Goal: Task Accomplishment & Management: Use online tool/utility

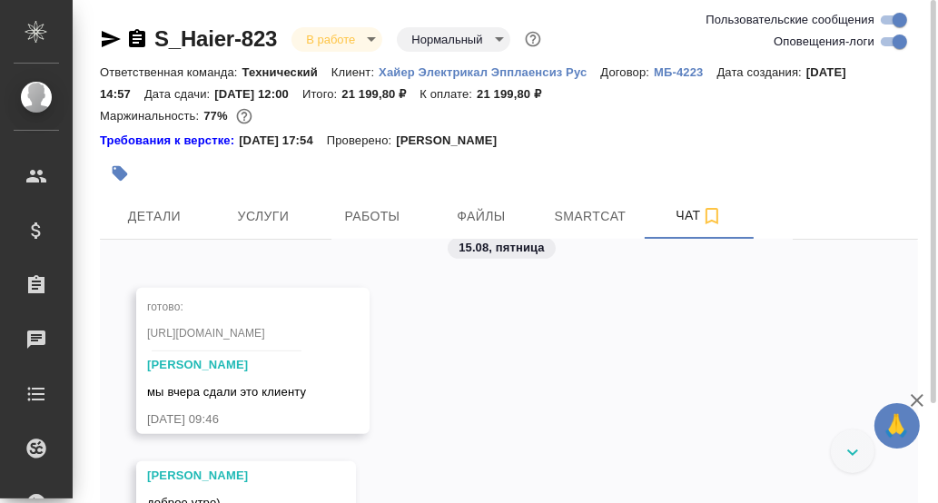
scroll to position [10690, 0]
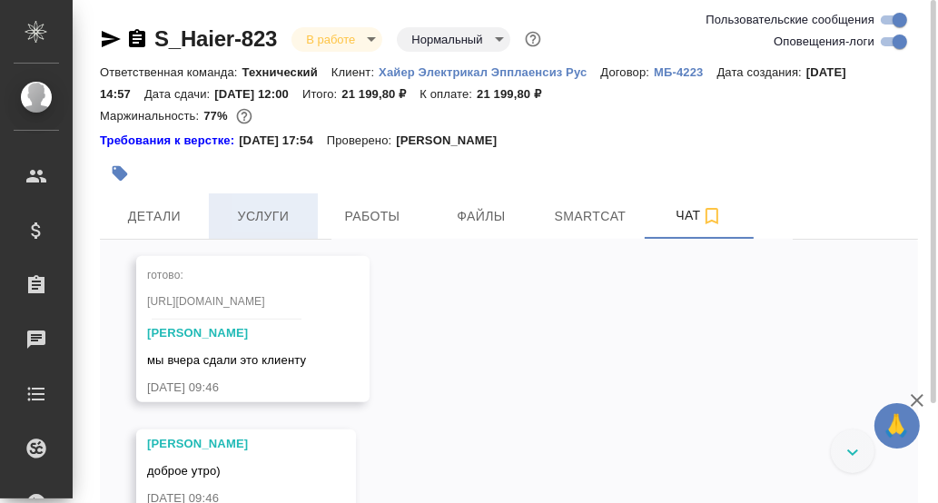
click at [271, 216] on span "Услуги" at bounding box center [263, 216] width 87 height 23
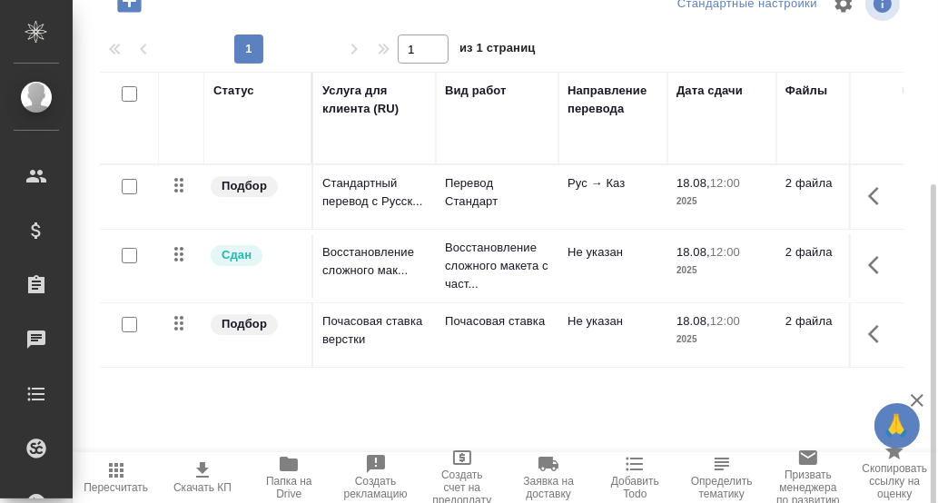
scroll to position [277, 0]
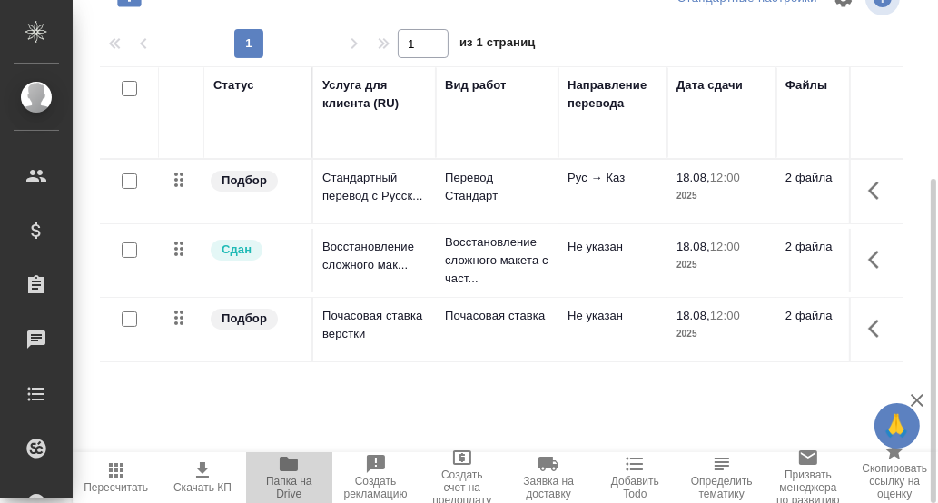
click at [287, 464] on icon "button" at bounding box center [289, 464] width 18 height 15
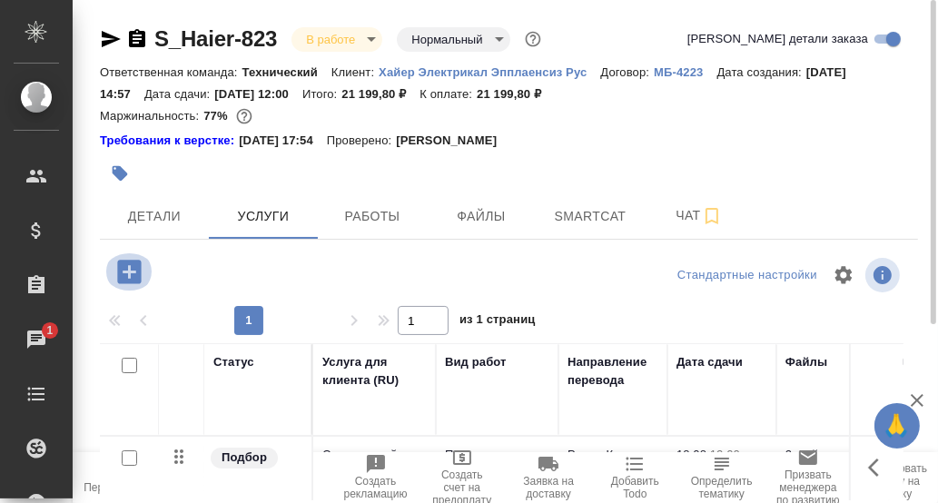
click at [126, 271] on icon "button" at bounding box center [129, 272] width 32 height 32
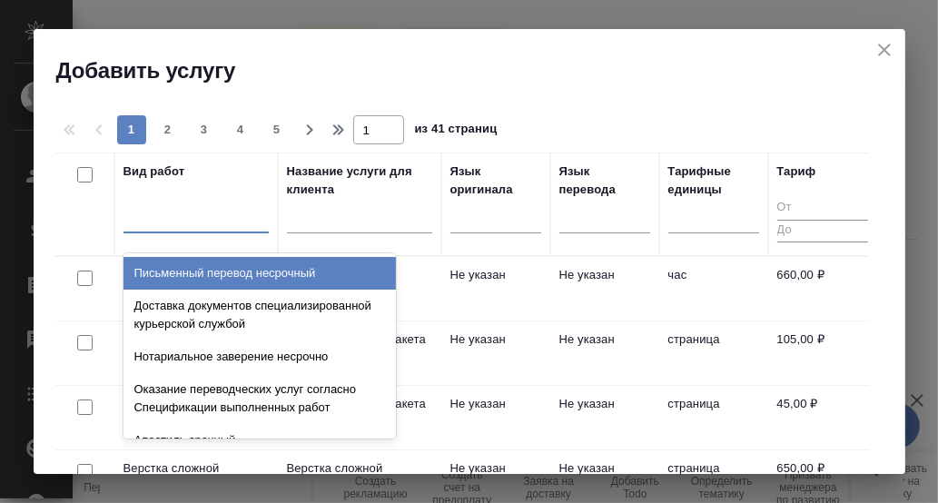
click at [164, 219] on div at bounding box center [195, 215] width 145 height 26
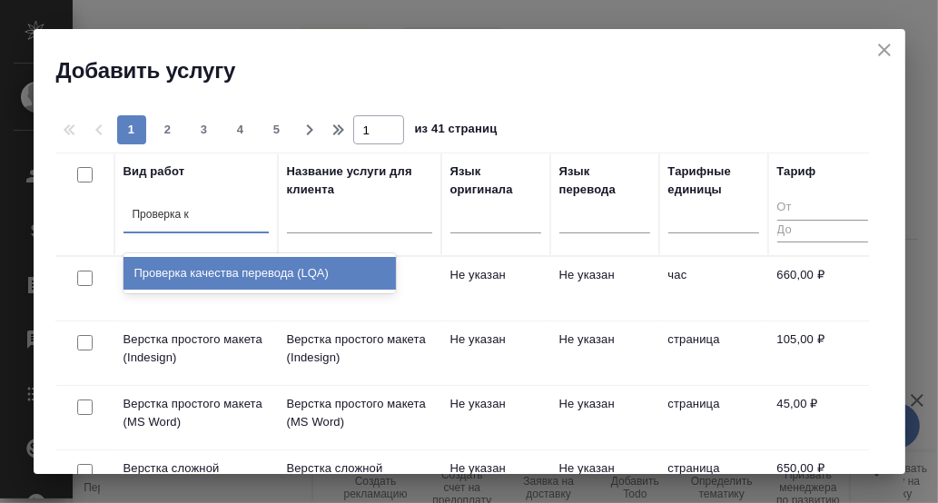
type input "Проверка ка"
click at [218, 269] on div "Проверка качества перевода (LQA)" at bounding box center [259, 273] width 272 height 33
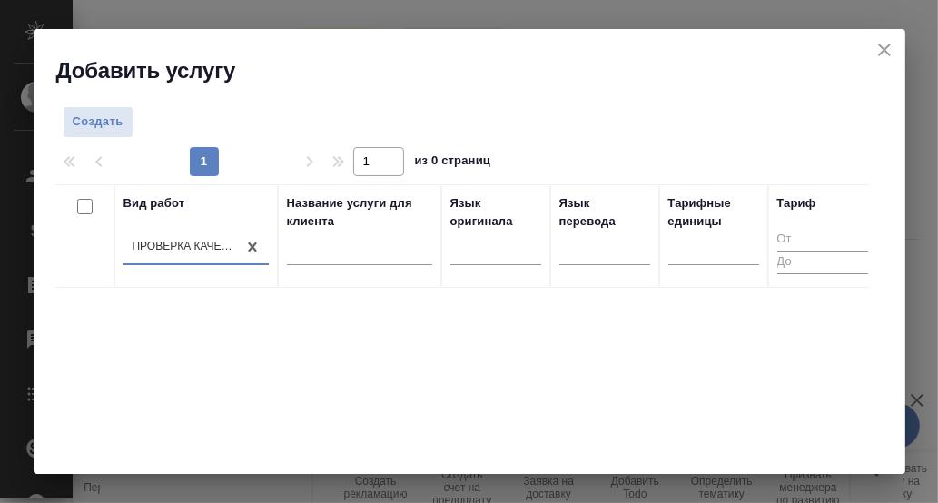
click at [435, 308] on div "Вид работ option Проверка качества перевода (LQA), selected. 0 results availabl…" at bounding box center [461, 456] width 813 height 545
click at [100, 124] on span "Создать" at bounding box center [98, 122] width 51 height 21
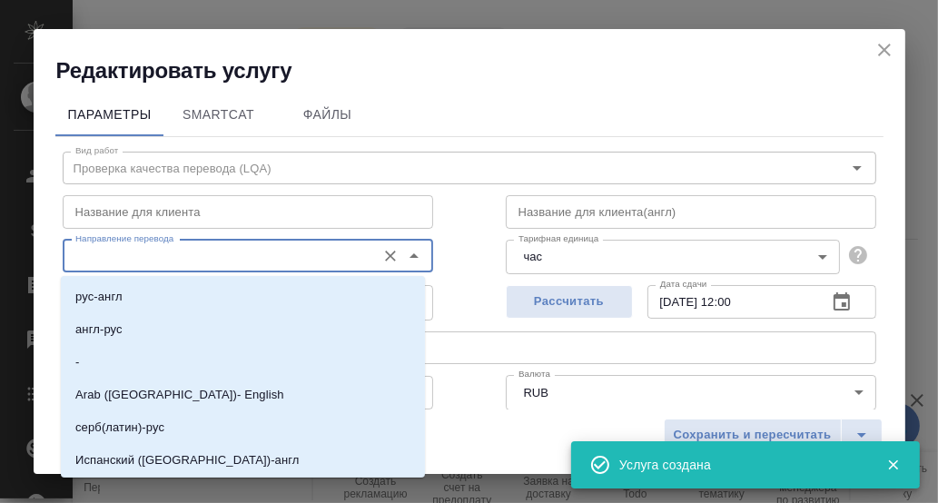
click at [288, 255] on input "Направление перевода" at bounding box center [217, 256] width 299 height 22
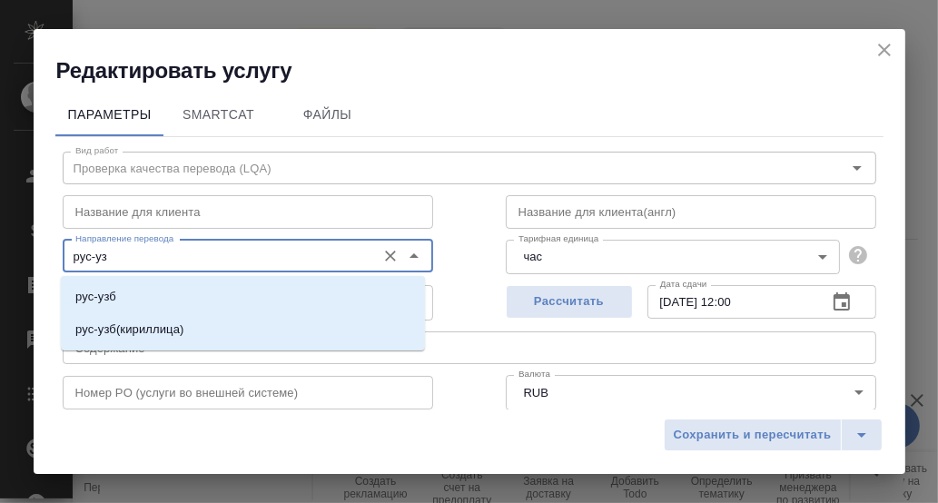
click at [152, 296] on li "рус-узб" at bounding box center [243, 297] width 364 height 33
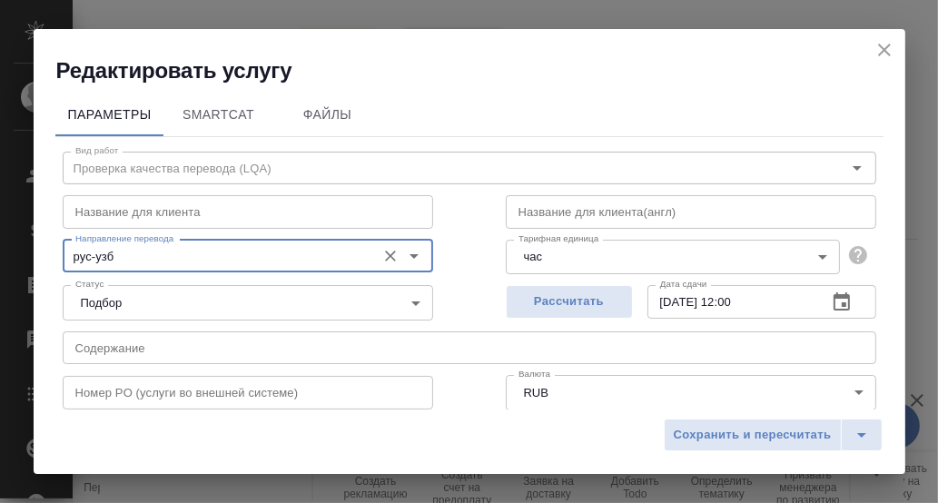
type input "рус-узб"
click at [833, 298] on icon "button" at bounding box center [841, 301] width 16 height 18
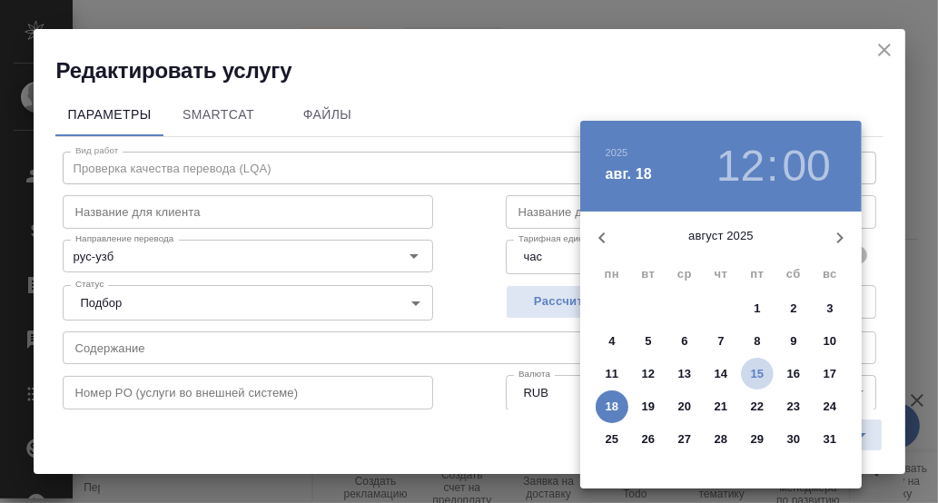
click at [758, 369] on p "15" at bounding box center [758, 374] width 14 height 18
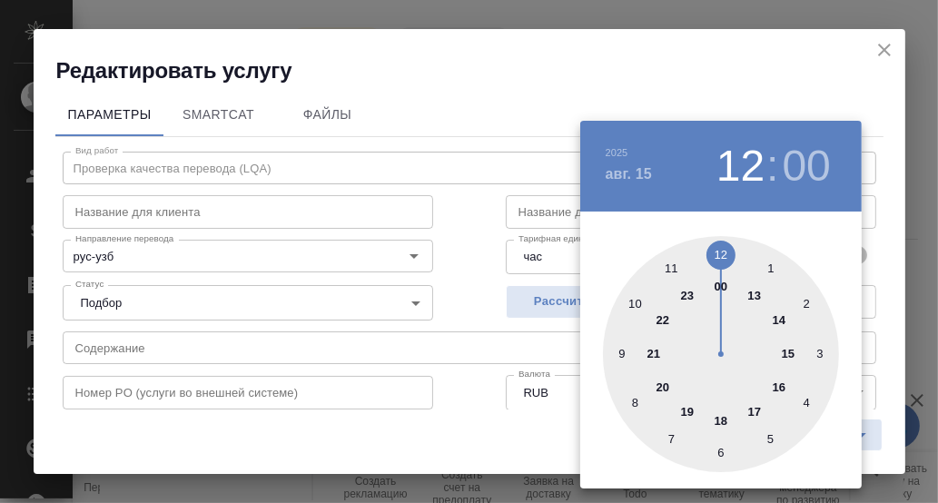
click at [670, 266] on div at bounding box center [721, 354] width 236 height 236
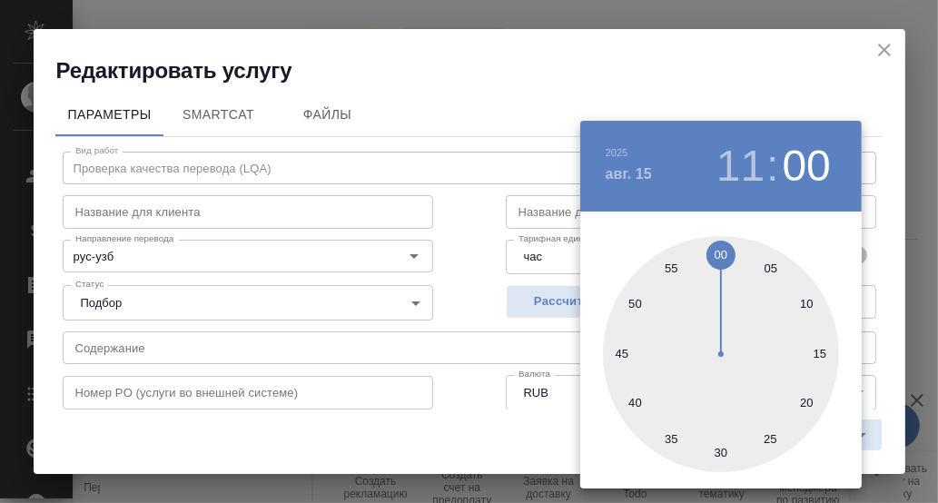
click at [715, 456] on div at bounding box center [721, 354] width 236 height 236
type input "[DATE] 11:30"
click at [882, 296] on div at bounding box center [469, 251] width 938 height 503
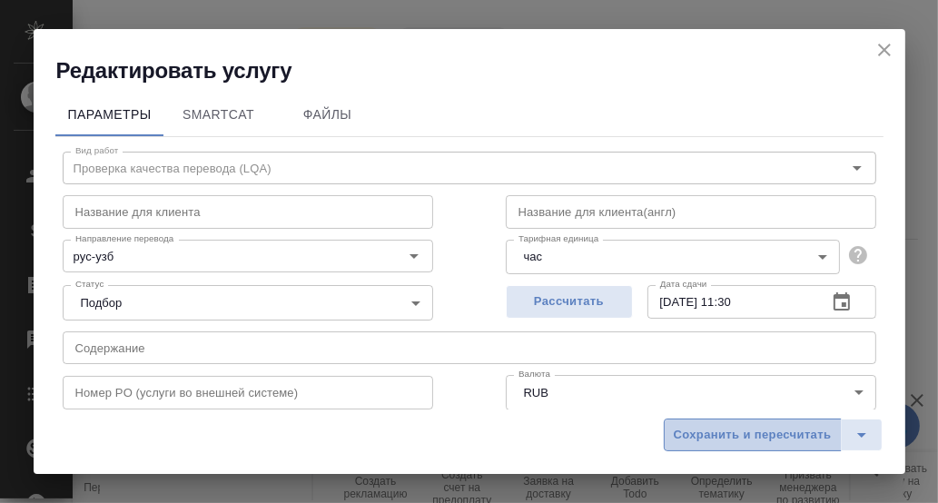
click at [780, 434] on span "Сохранить и пересчитать" at bounding box center [753, 435] width 158 height 21
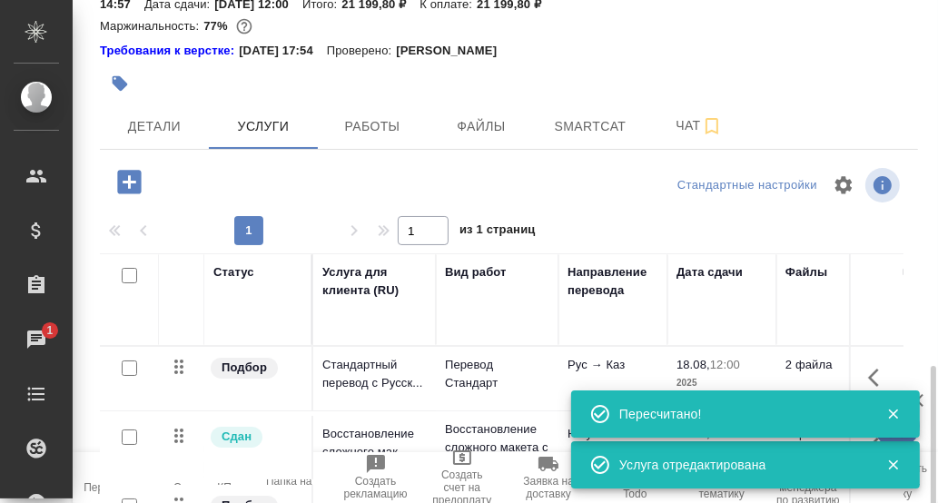
scroll to position [277, 0]
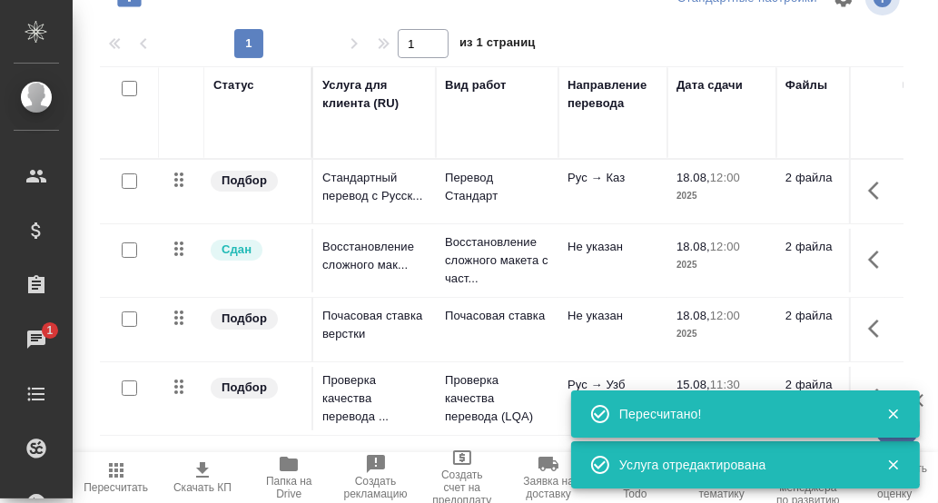
click at [894, 409] on icon "button" at bounding box center [893, 414] width 16 height 16
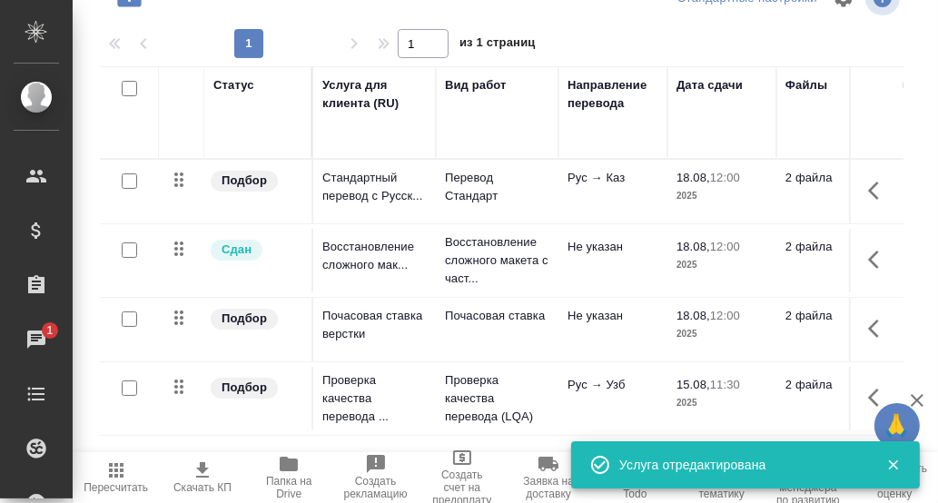
click at [891, 465] on icon "button" at bounding box center [893, 465] width 10 height 10
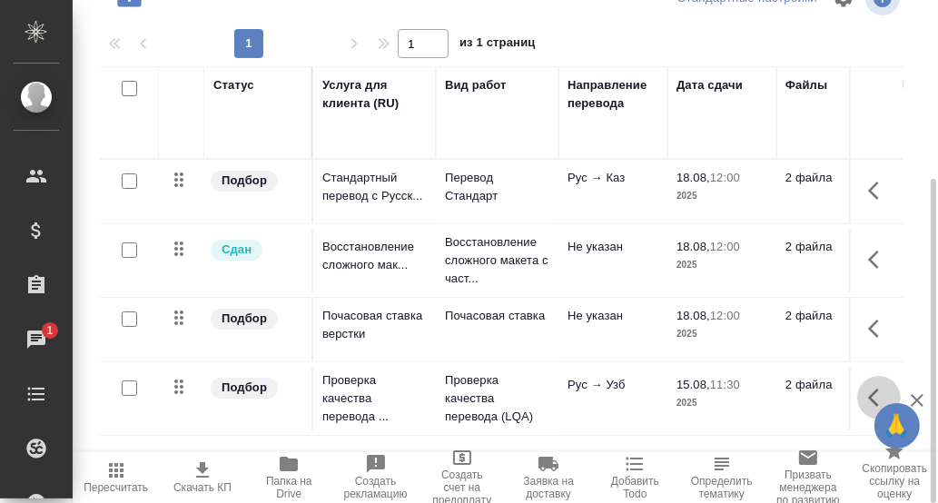
click at [881, 394] on icon "button" at bounding box center [879, 398] width 22 height 22
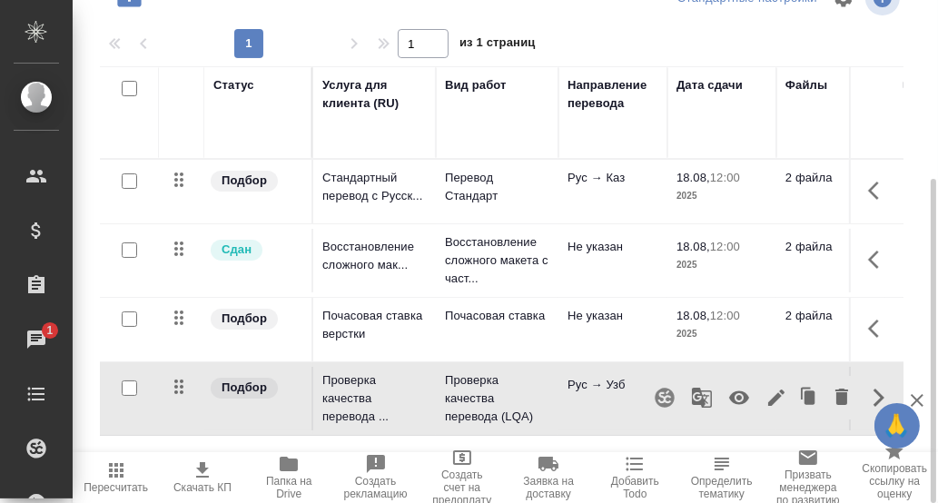
click at [738, 395] on icon "button" at bounding box center [739, 398] width 20 height 14
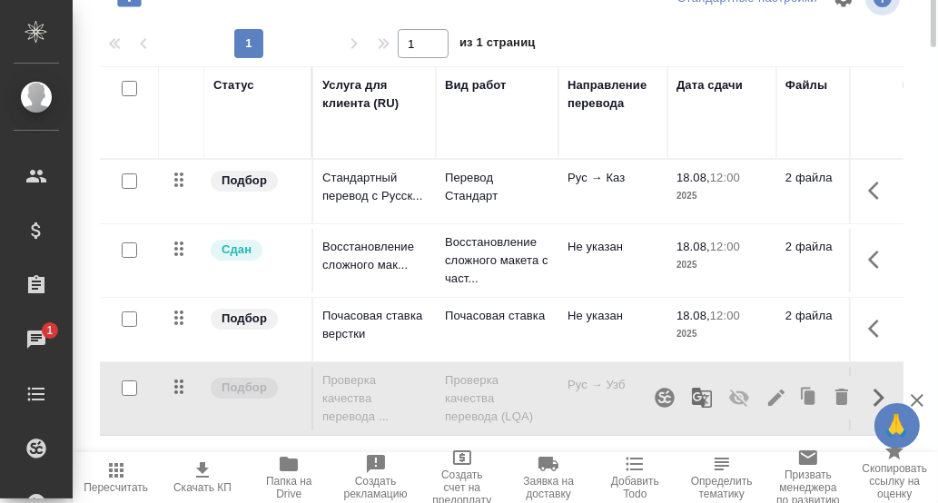
scroll to position [0, 0]
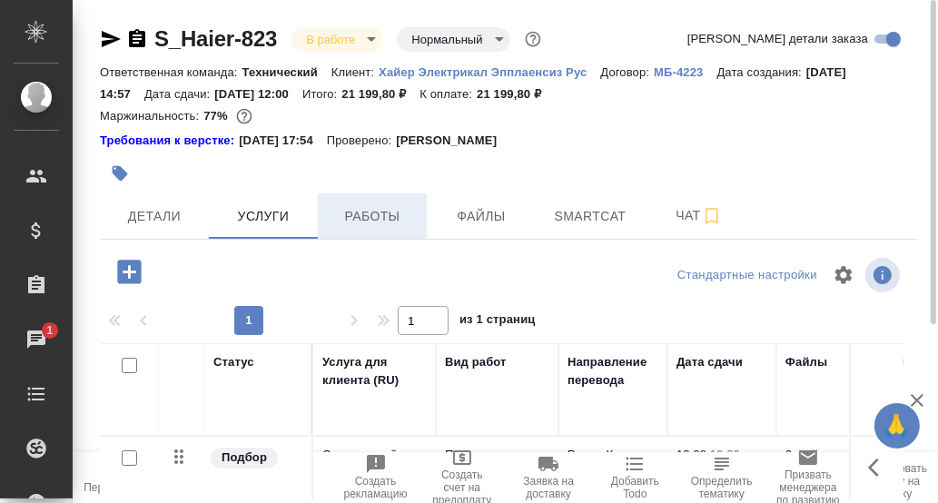
click at [382, 206] on span "Работы" at bounding box center [372, 216] width 87 height 23
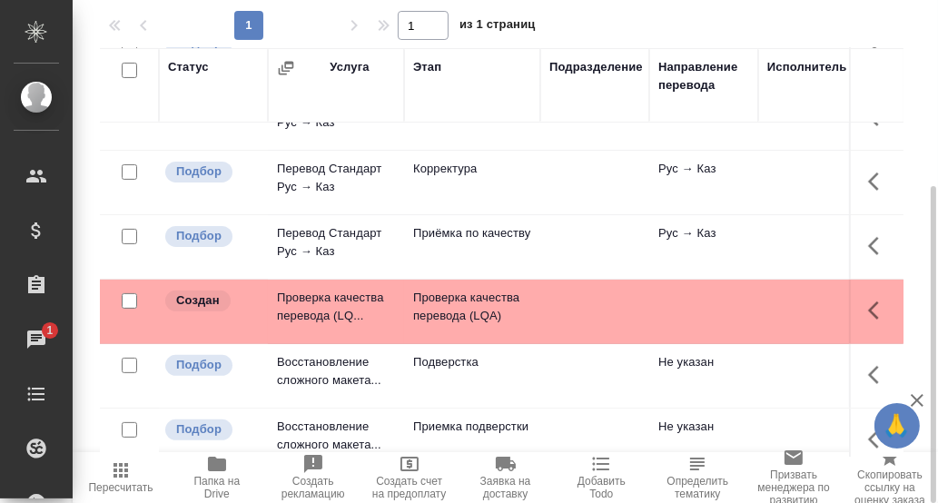
scroll to position [401, 0]
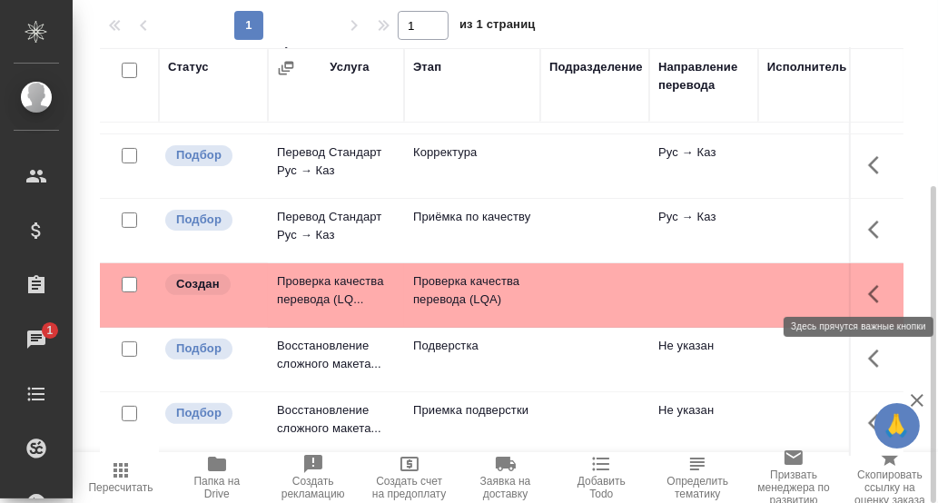
click at [868, 283] on icon "button" at bounding box center [879, 294] width 22 height 22
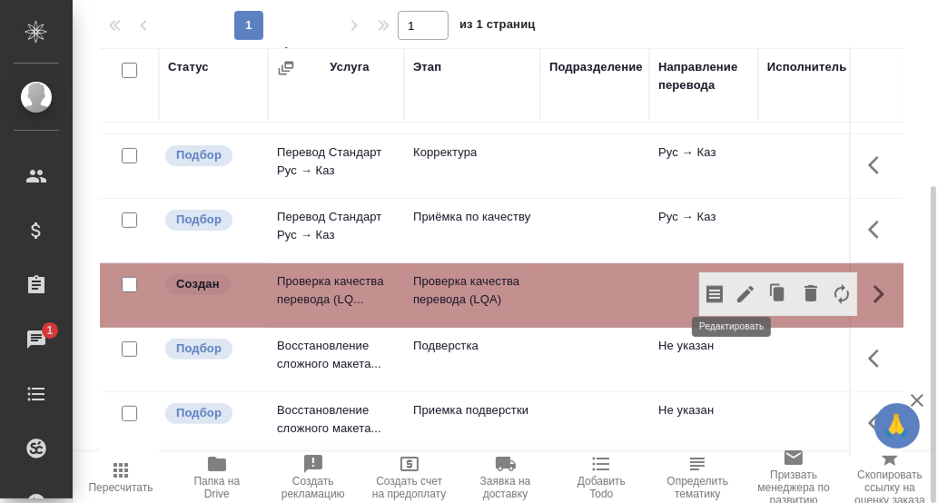
click at [737, 286] on icon "button" at bounding box center [745, 294] width 16 height 16
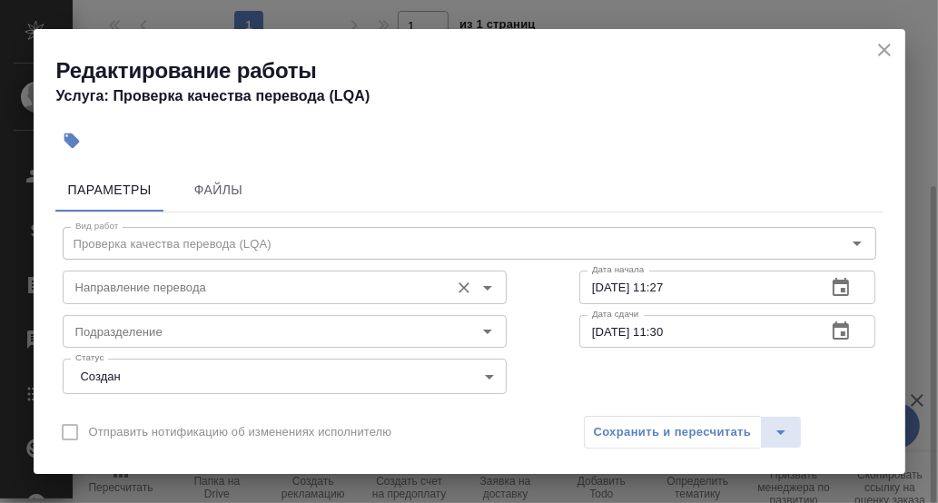
click at [161, 288] on input "Направление перевода" at bounding box center [254, 287] width 372 height 22
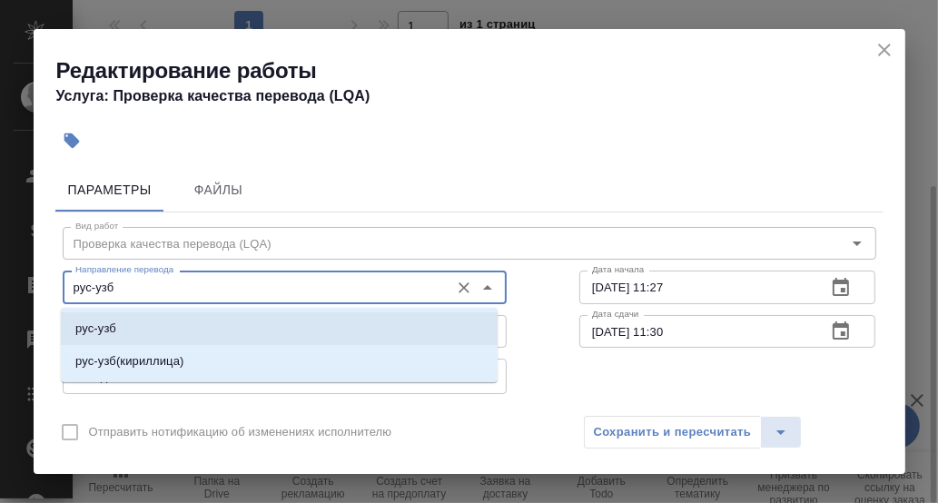
click at [168, 330] on li "рус-узб" at bounding box center [279, 328] width 437 height 33
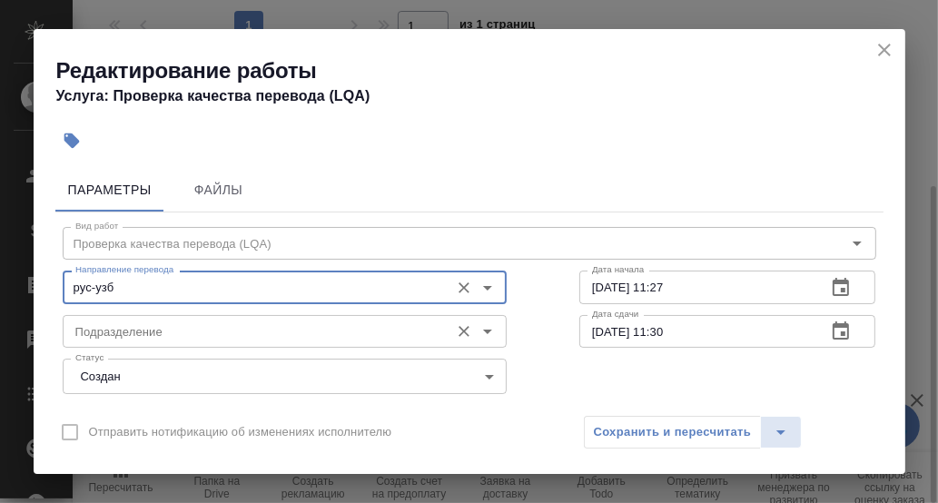
type input "рус-узб"
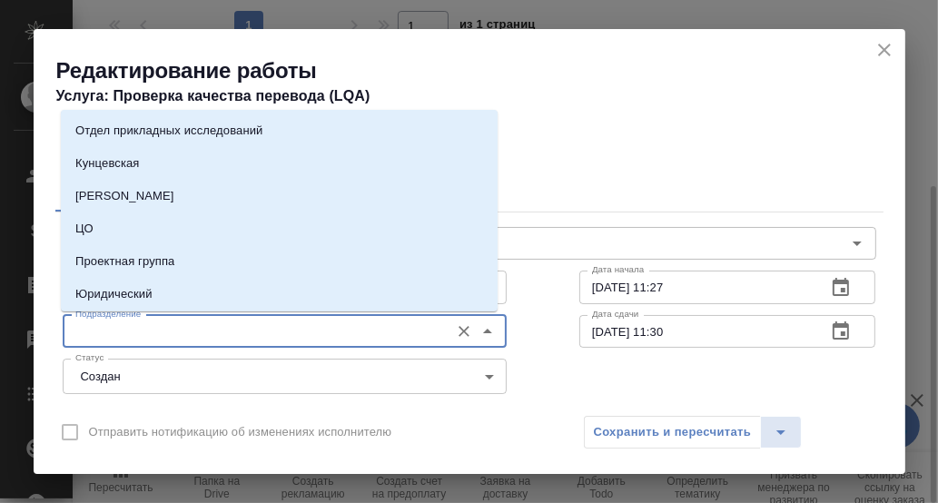
click at [164, 332] on input "Подразделение" at bounding box center [254, 331] width 372 height 22
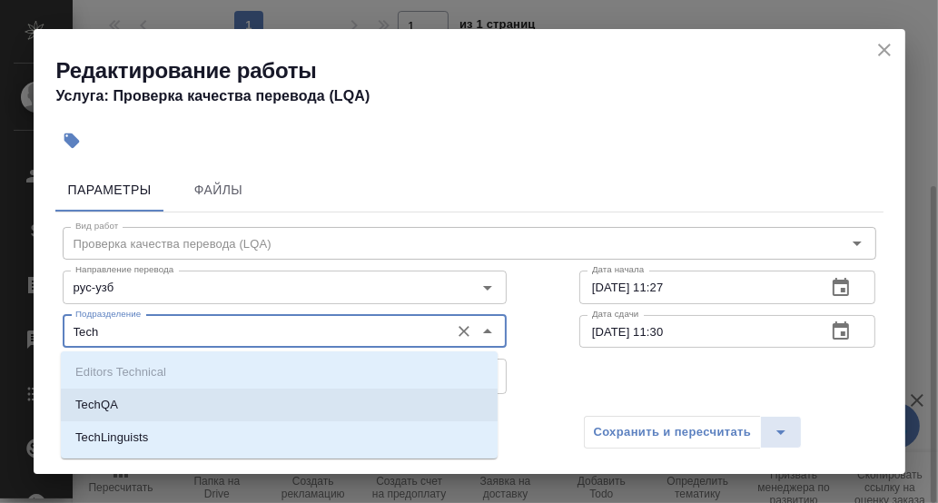
click at [108, 404] on p "TechQA" at bounding box center [96, 405] width 43 height 18
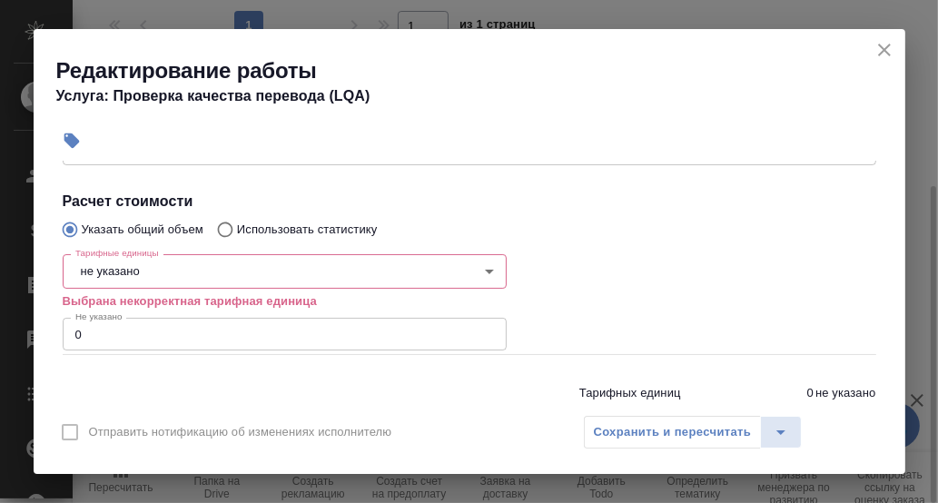
scroll to position [363, 0]
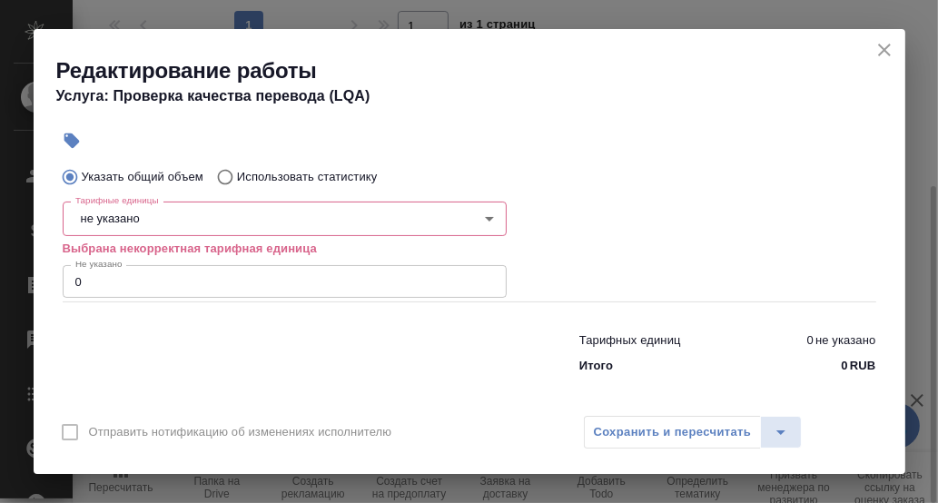
type input "TechQA"
click at [161, 222] on body "🙏 .cls-1 fill:#fff; AWATERA [PERSON_NAME] d.rumyantseva Клиенты Спецификации За…" at bounding box center [469, 251] width 938 height 503
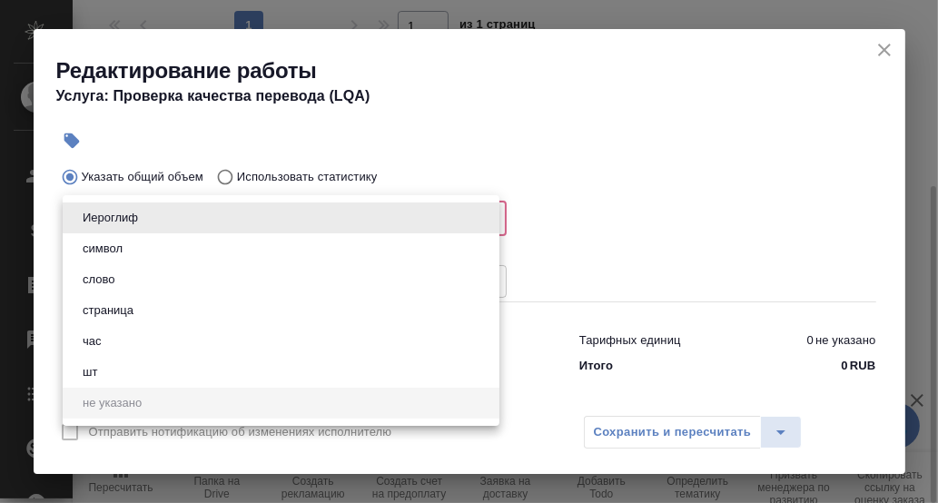
click at [108, 340] on li "час" at bounding box center [281, 341] width 437 height 31
type input "5a8b1489cc6b4906c91bfd93"
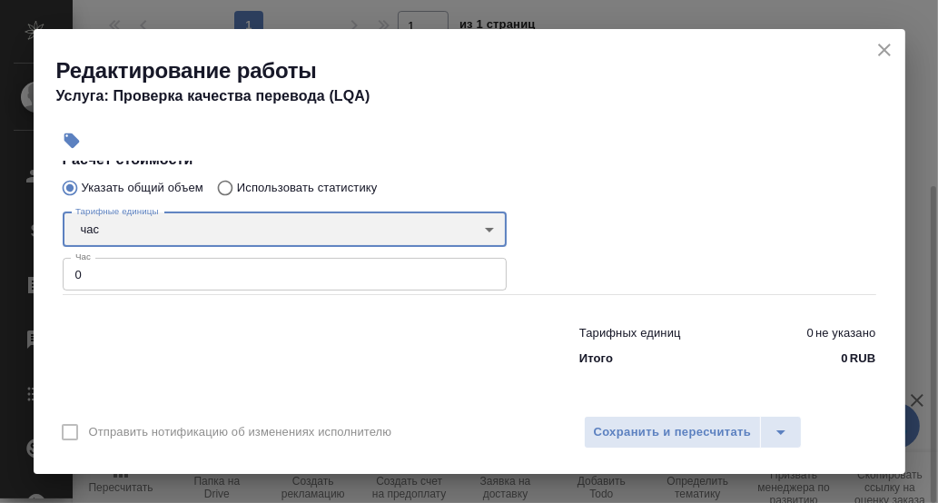
scroll to position [350, 0]
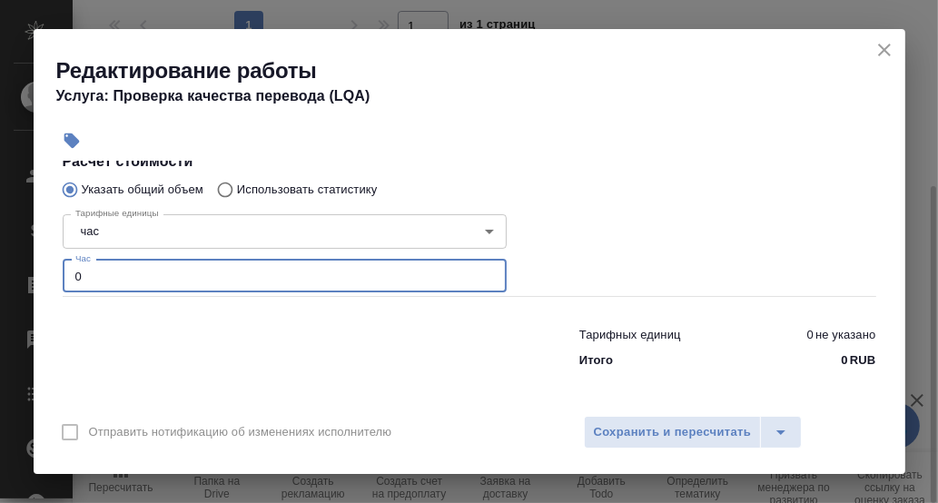
click at [107, 276] on input "0" at bounding box center [285, 276] width 444 height 33
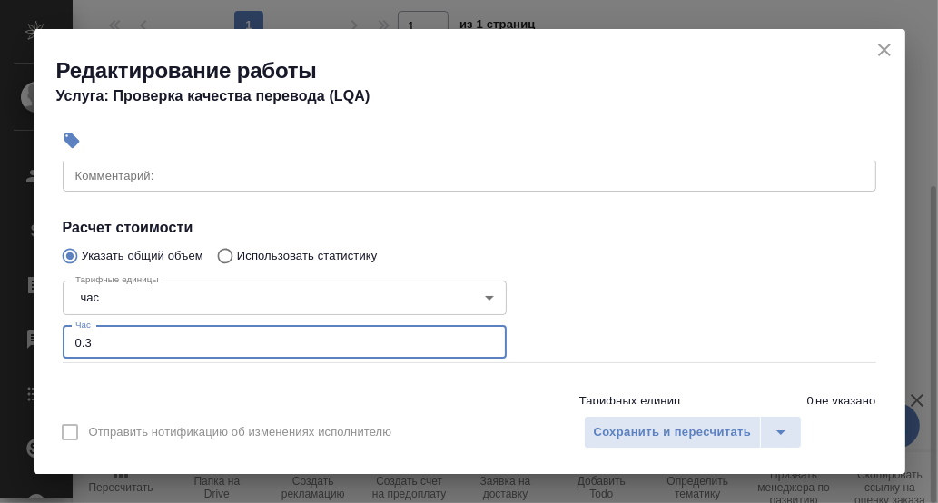
scroll to position [170, 0]
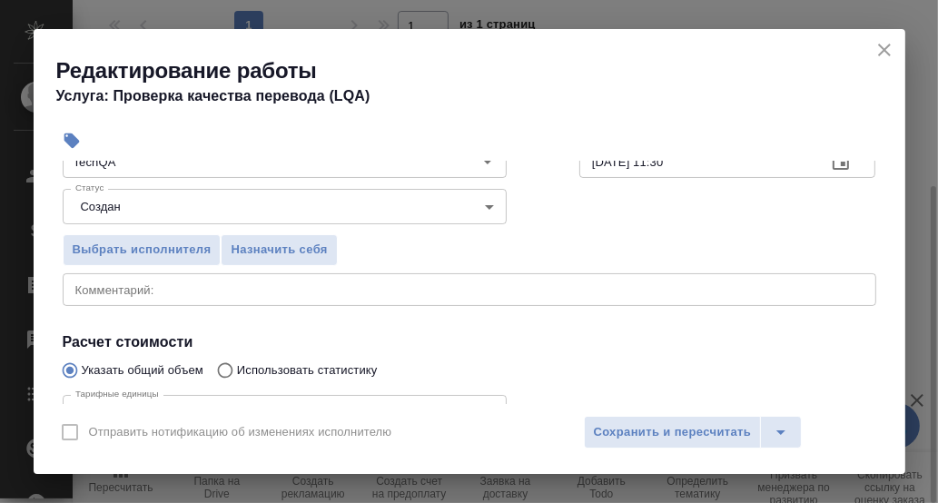
type input "0.3"
click at [183, 289] on textarea at bounding box center [469, 289] width 788 height 14
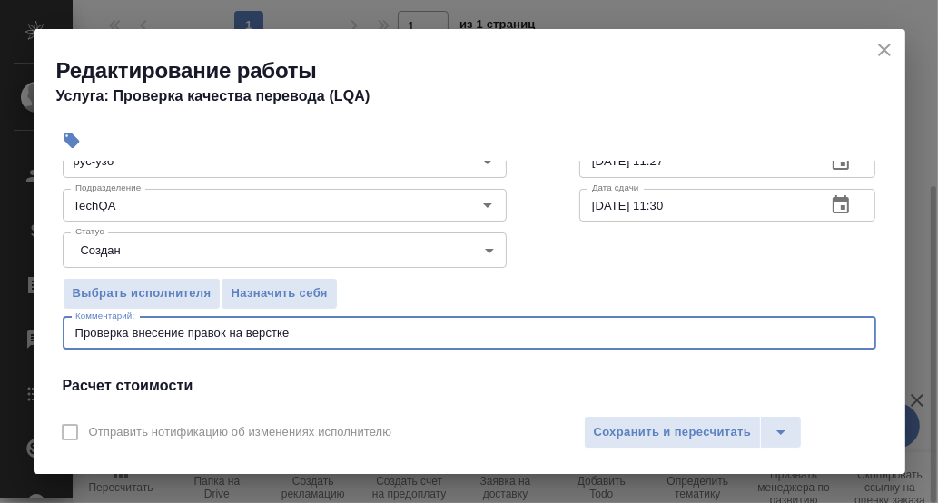
scroll to position [78, 0]
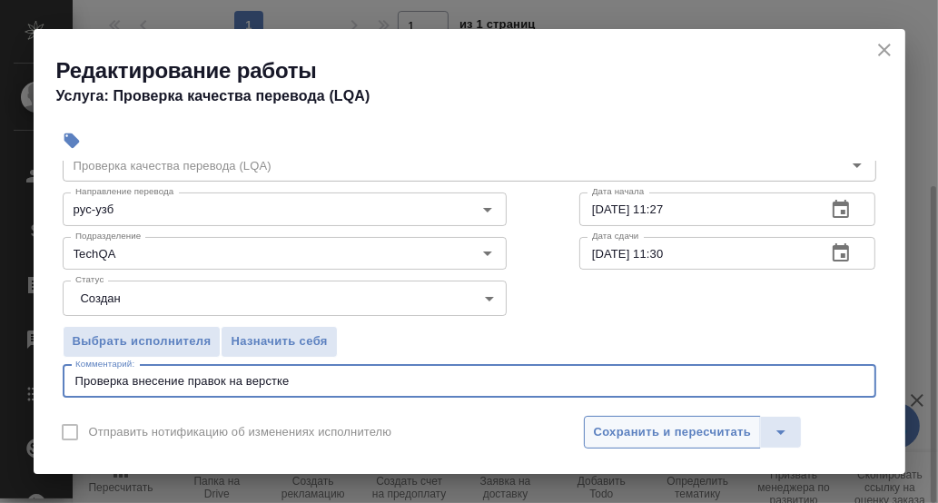
type textarea "Проверка внесение правок на верстке"
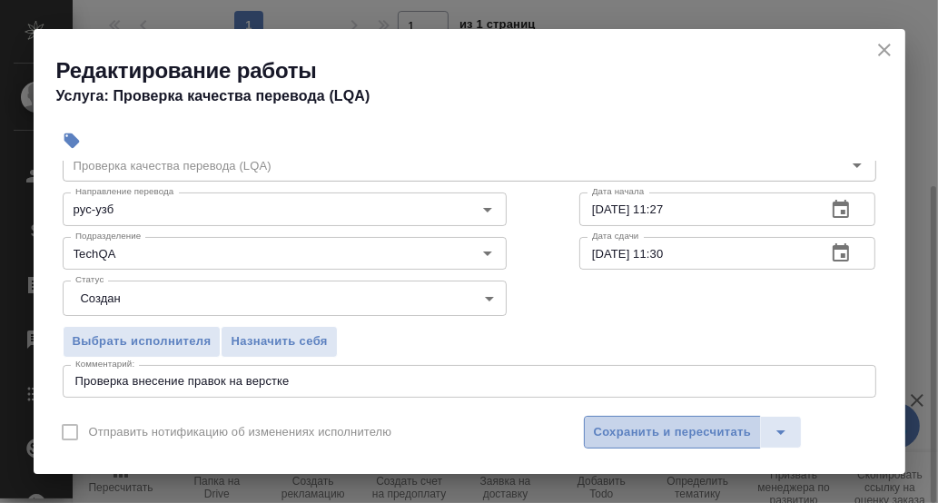
click at [693, 433] on span "Сохранить и пересчитать" at bounding box center [673, 432] width 158 height 21
